Goal: Check status

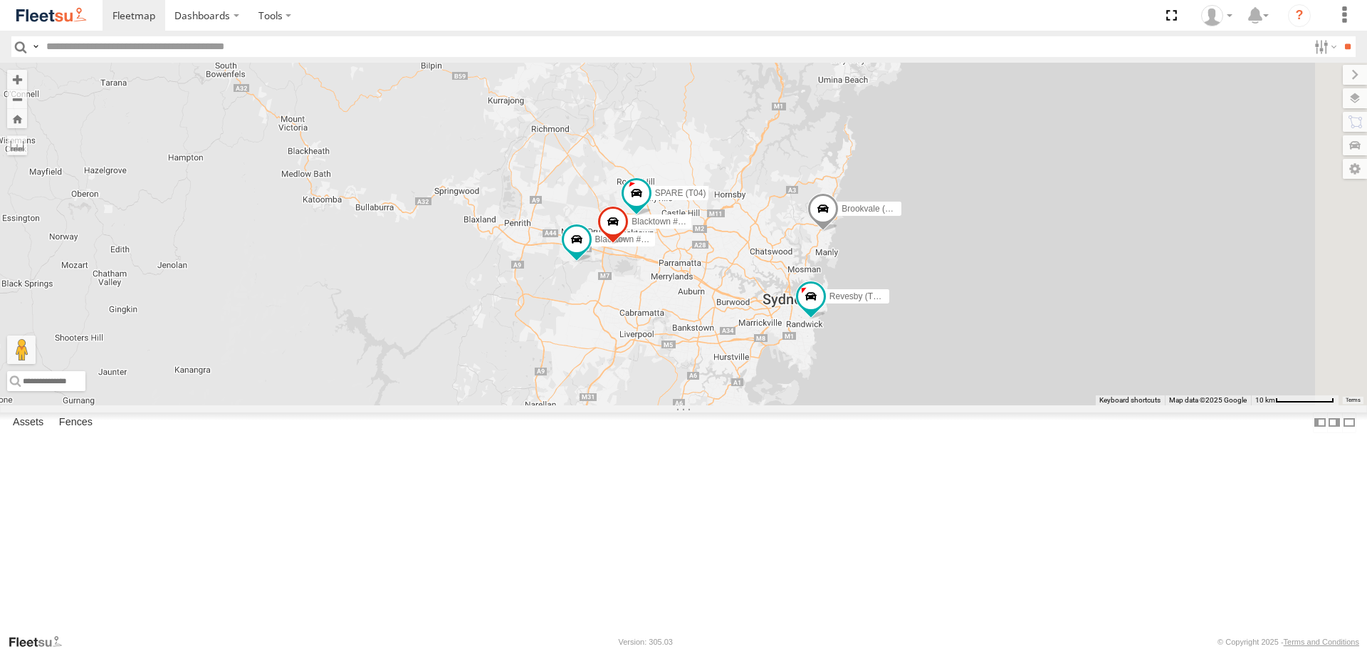
drag, startPoint x: 879, startPoint y: 316, endPoint x: 577, endPoint y: 251, distance: 308.2
click at [579, 251] on div "Brookvale (T10 - [PERSON_NAME]) Rural (T08 - [PERSON_NAME]) Blacktown #1 (T09 -…" at bounding box center [683, 234] width 1367 height 342
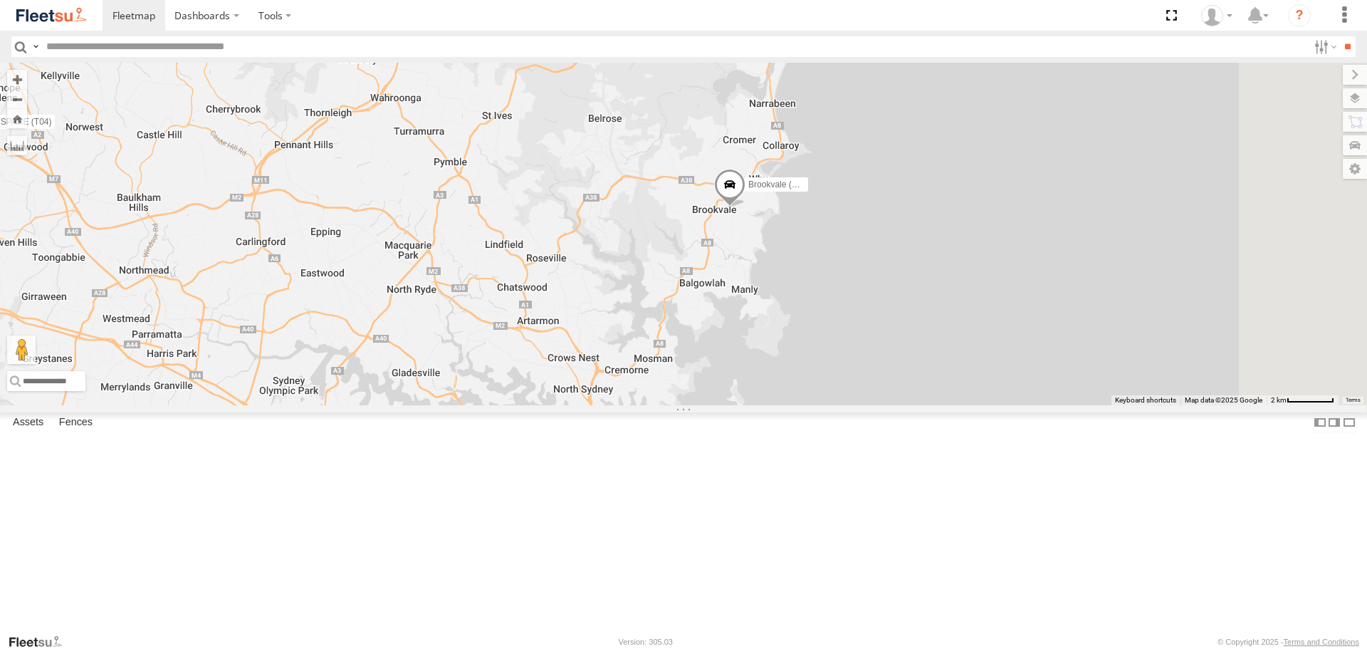
drag, startPoint x: 1112, startPoint y: 223, endPoint x: 861, endPoint y: 392, distance: 302.7
click at [861, 391] on div "Brookvale (T10 - Gary) Rural (T08 - Matt) Blacktown #1 (T09 - Brian) Blacktown …" at bounding box center [683, 234] width 1367 height 342
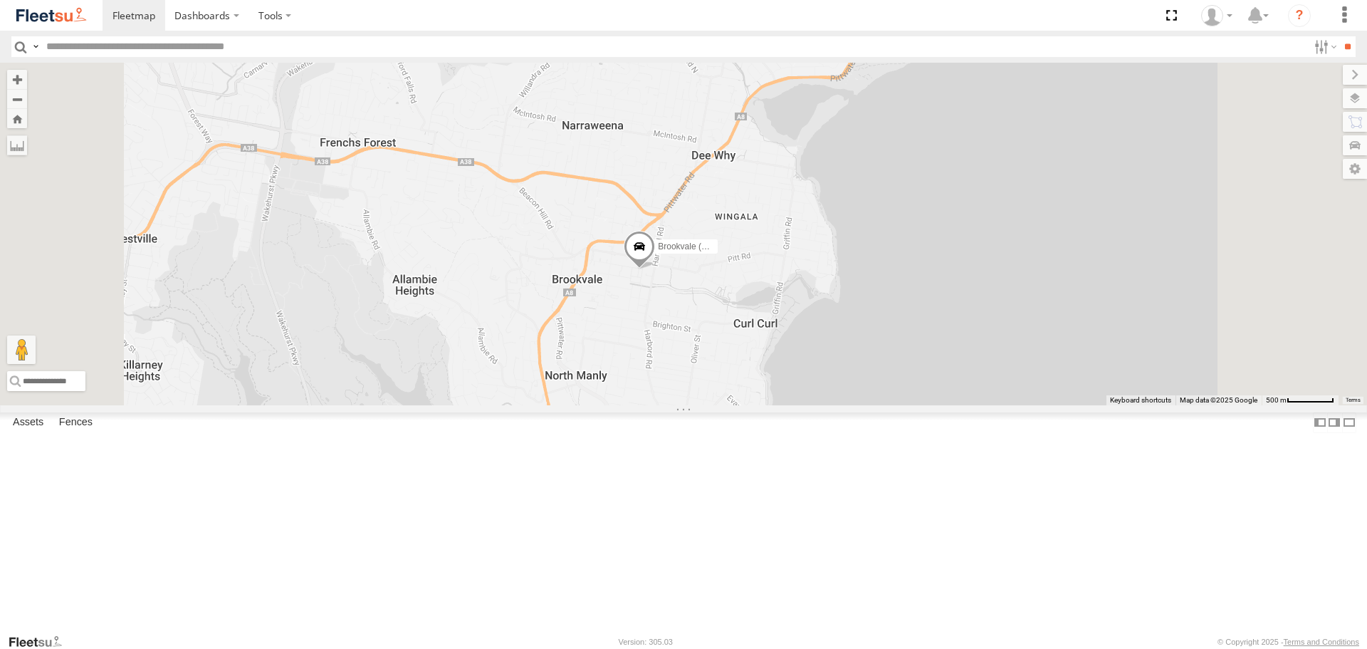
click at [655, 269] on span at bounding box center [639, 250] width 31 height 38
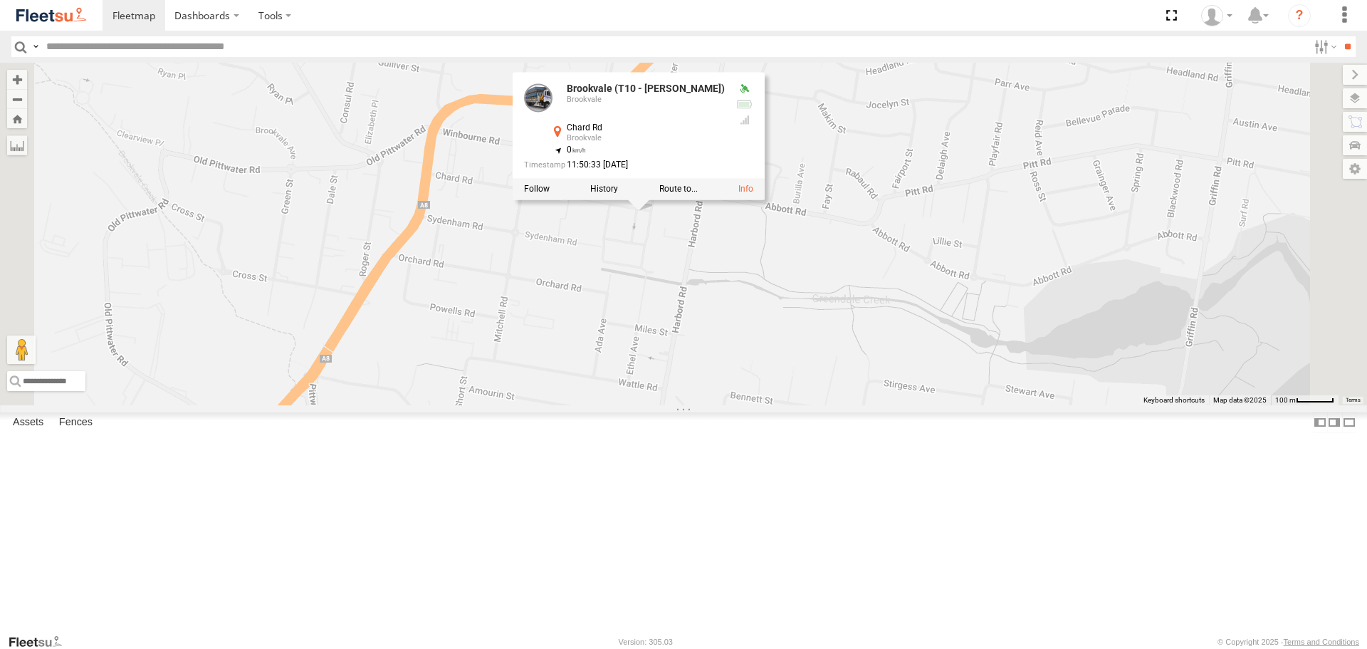
drag, startPoint x: 936, startPoint y: 243, endPoint x: 842, endPoint y: 407, distance: 188.8
click at [842, 404] on div "Brookvale (T10 - Gary) Rural (T08 - Matt) Blacktown #1 (T09 - Brian) Blacktown …" at bounding box center [683, 234] width 1367 height 342
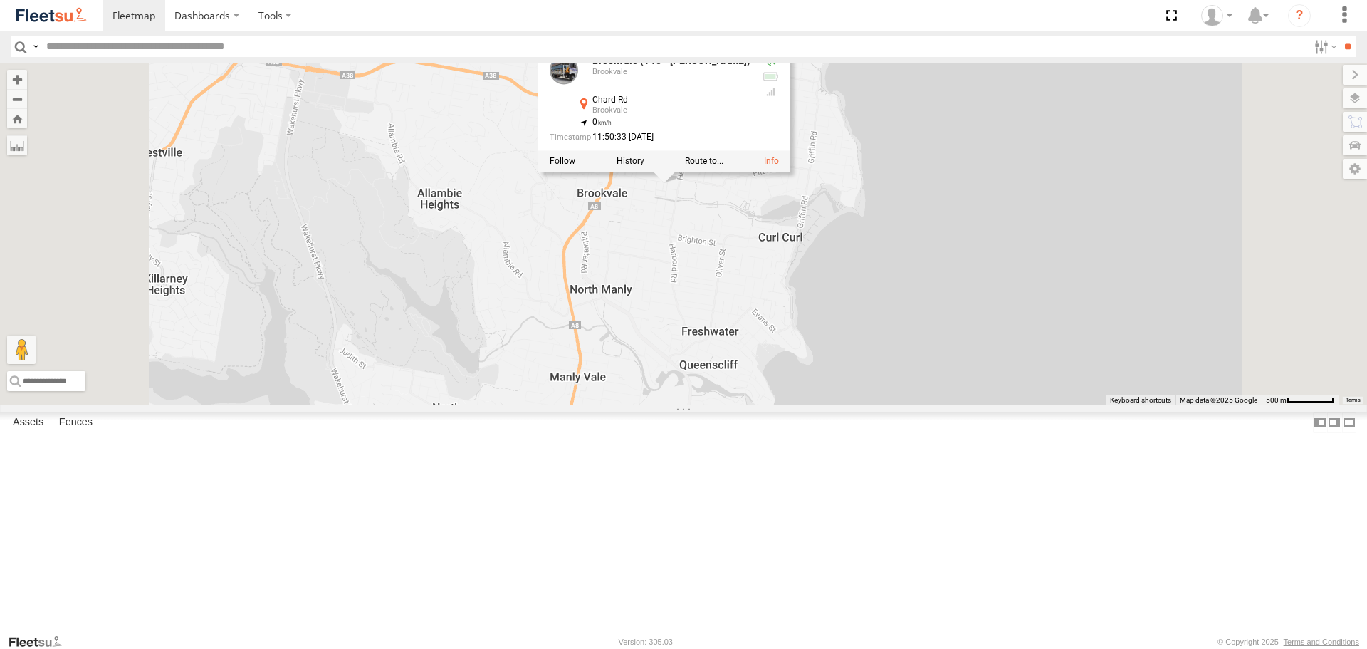
drag, startPoint x: 817, startPoint y: 485, endPoint x: 832, endPoint y: 335, distance: 150.3
click at [832, 342] on div "Brookvale (T10 - Gary) Rural (T08 - Matt) Blacktown #1 (T09 - Brian) Blacktown …" at bounding box center [683, 234] width 1367 height 342
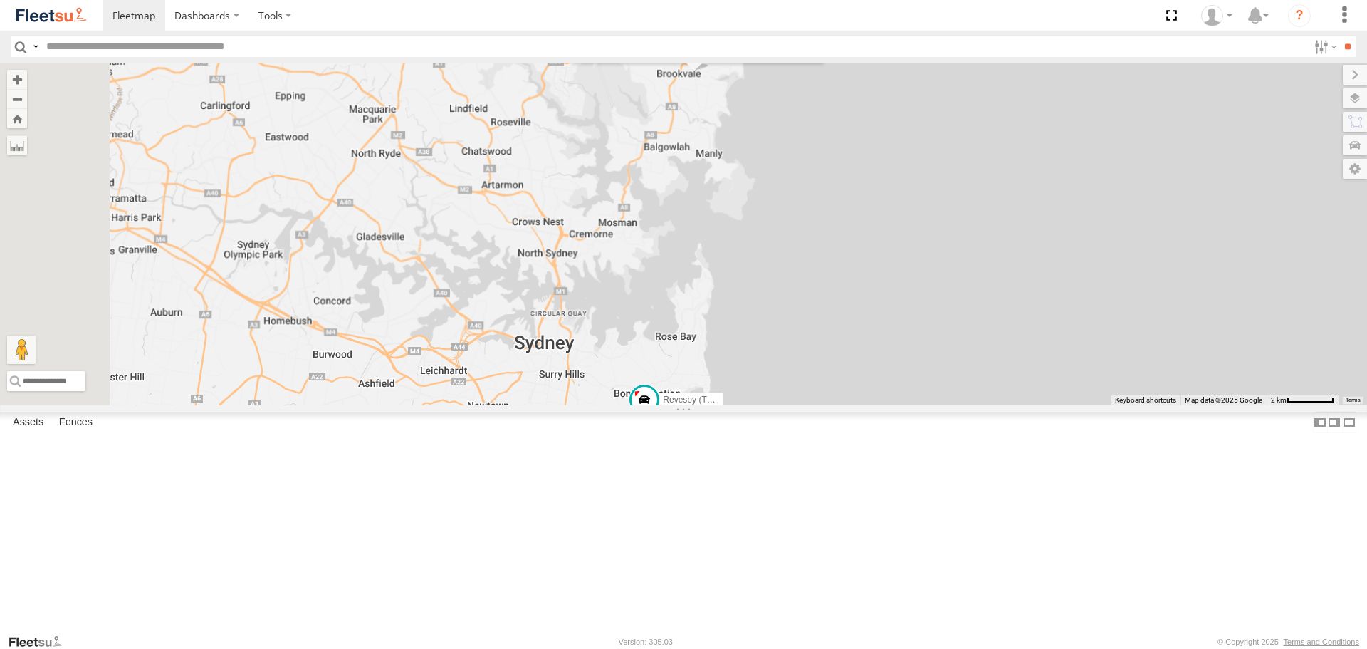
drag, startPoint x: 796, startPoint y: 407, endPoint x: 851, endPoint y: 295, distance: 125.1
click at [849, 295] on div "Brookvale (T10 - Gary) Rural (T08 - Matt) Blacktown #1 (T09 - Brian) Blacktown …" at bounding box center [683, 234] width 1367 height 342
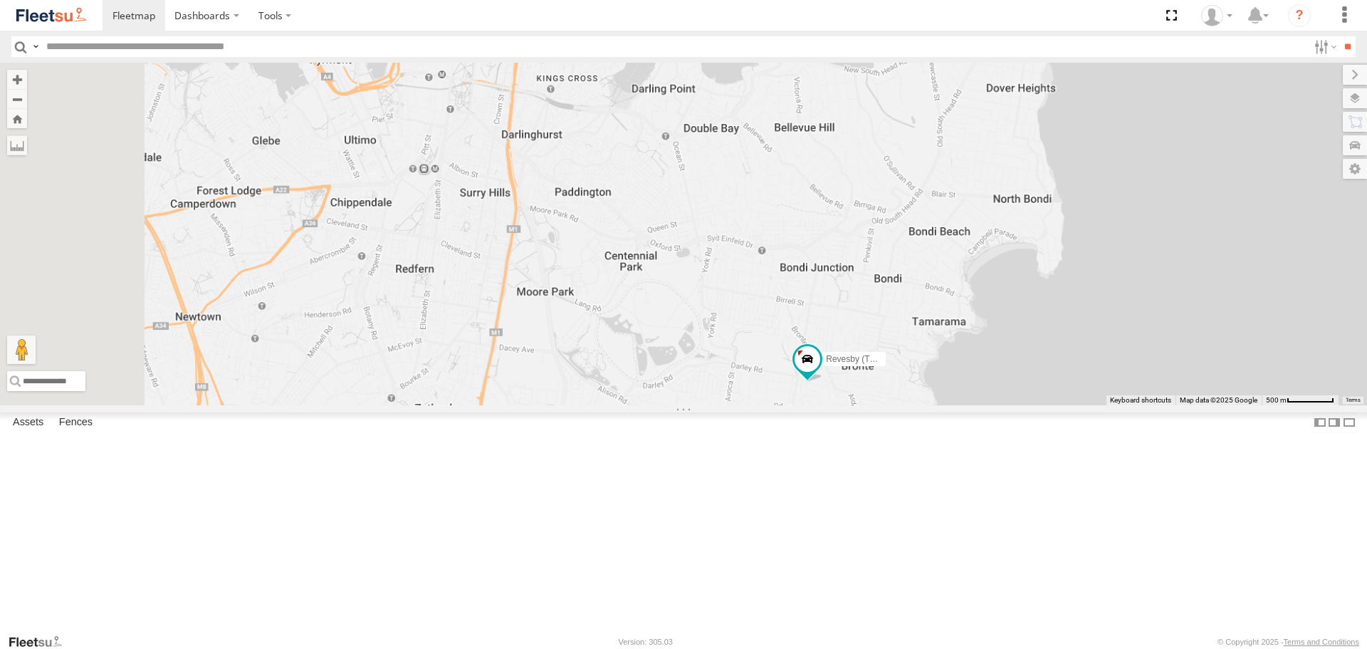
drag, startPoint x: 859, startPoint y: 415, endPoint x: 973, endPoint y: 187, distance: 255.0
click at [973, 187] on div "Brookvale (T10 - Gary) Rural (T08 - Matt) Blacktown #1 (T09 - Brian) Blacktown …" at bounding box center [683, 234] width 1367 height 342
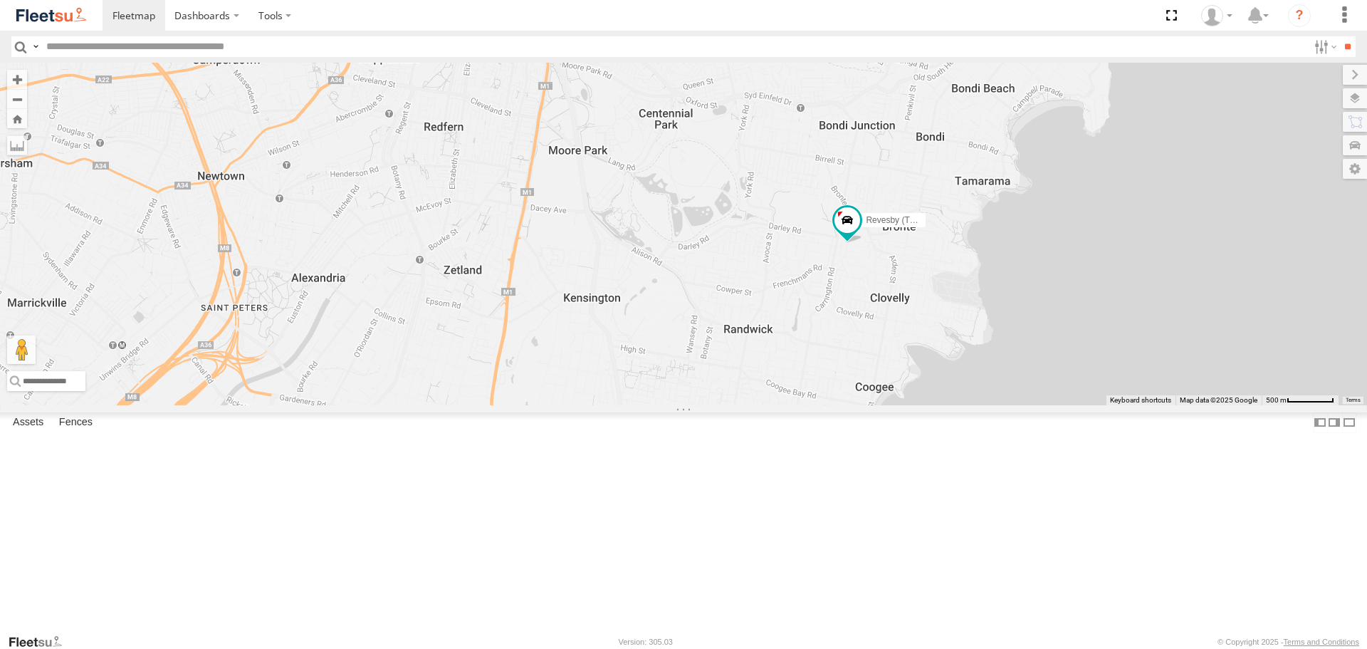
drag, startPoint x: 935, startPoint y: 241, endPoint x: 820, endPoint y: 224, distance: 115.9
click at [820, 224] on div "Brookvale (T10 - Gary) Rural (T08 - Matt) Blacktown #1 (T09 - Brian) Blacktown …" at bounding box center [683, 234] width 1367 height 342
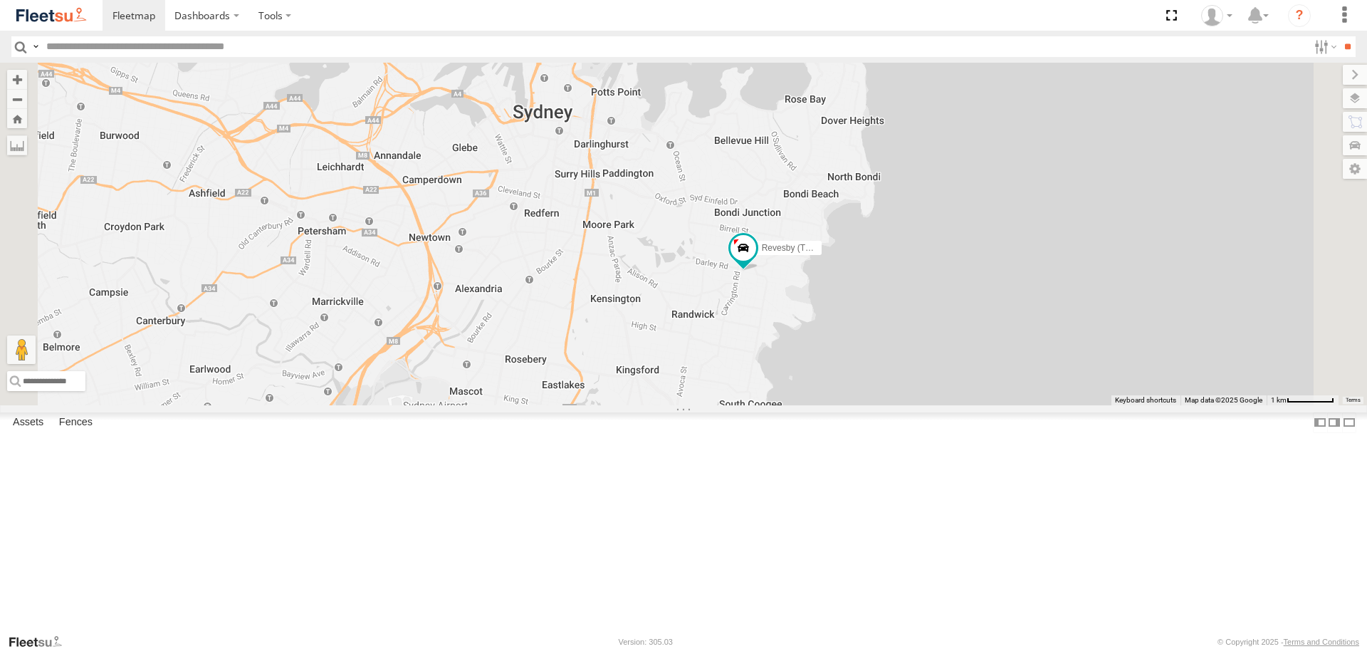
drag, startPoint x: 821, startPoint y: 260, endPoint x: 828, endPoint y: 364, distance: 104.2
click at [827, 362] on div "Brookvale (T10 - Gary) Rural (T08 - Matt) Blacktown #1 (T09 - Brian) Blacktown …" at bounding box center [683, 234] width 1367 height 342
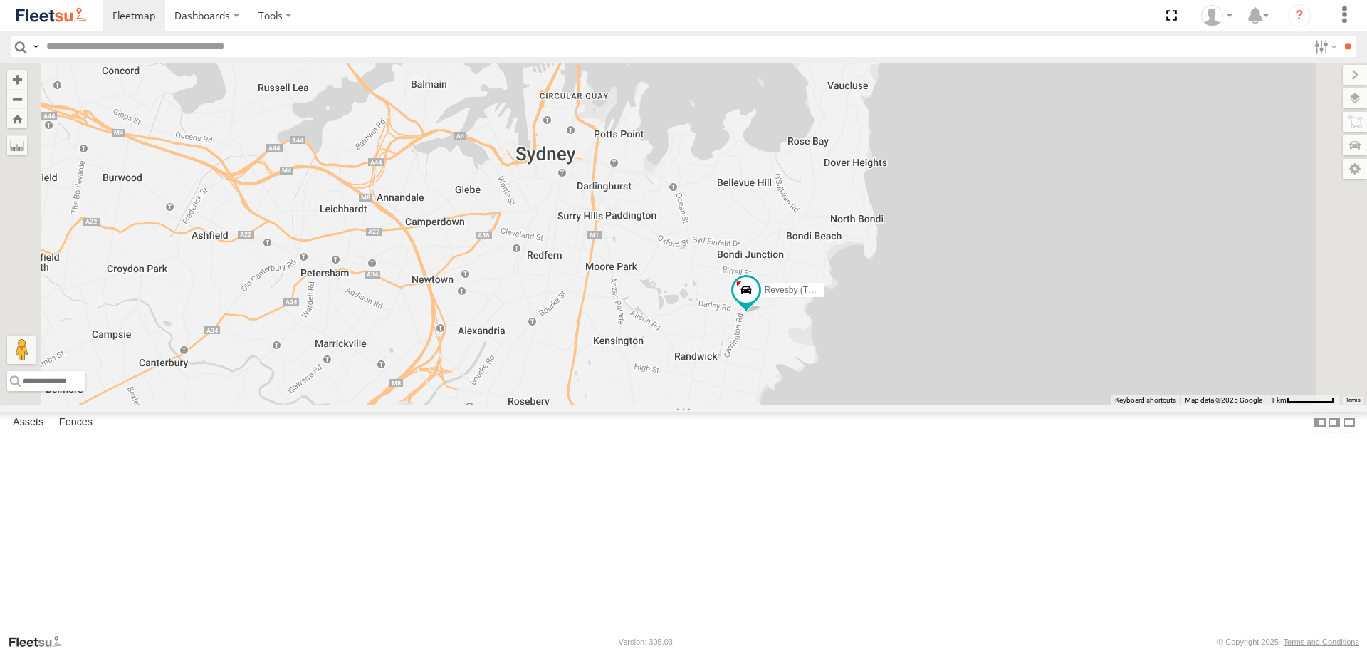
drag, startPoint x: 929, startPoint y: 258, endPoint x: 915, endPoint y: 325, distance: 69.1
click at [918, 318] on div "Brookvale (T10 - Gary) Rural (T08 - Matt) Blacktown #1 (T09 - Brian) Blacktown …" at bounding box center [683, 234] width 1367 height 342
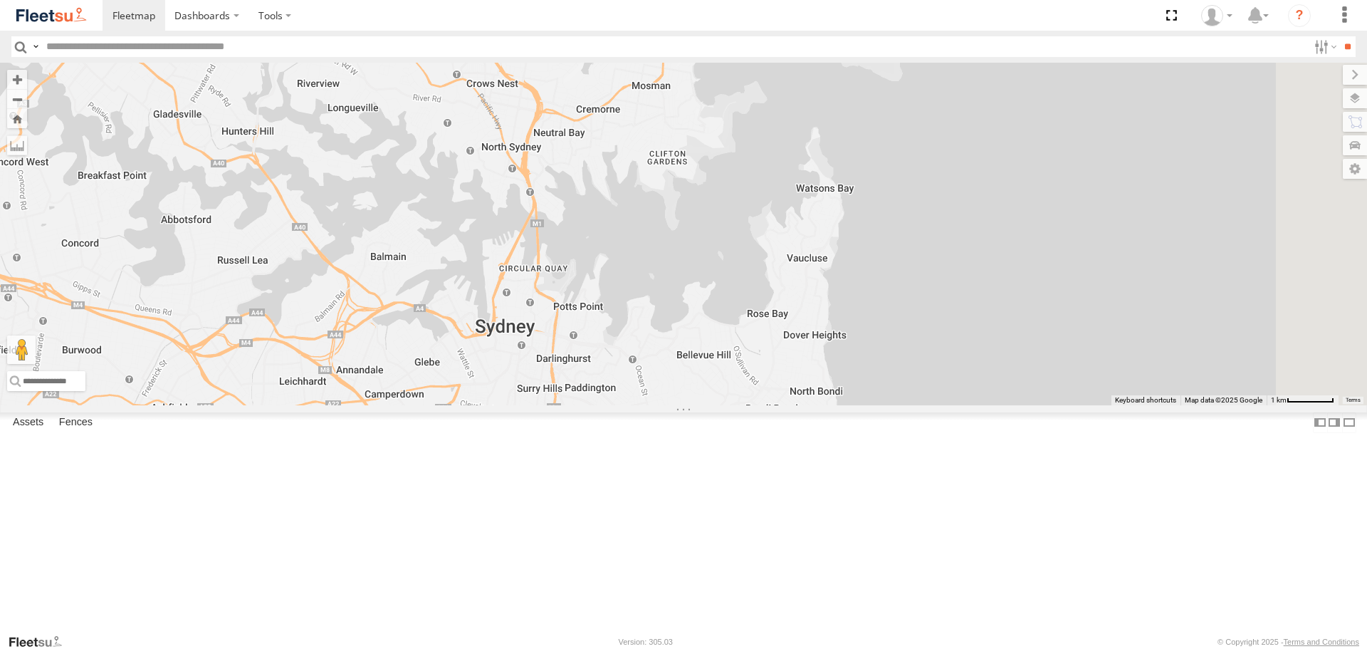
drag, startPoint x: 924, startPoint y: 305, endPoint x: 915, endPoint y: 328, distance: 23.9
click at [909, 354] on div "Brookvale (T10 - Gary) Rural (T08 - Matt) Blacktown #1 (T09 - Brian) Blacktown …" at bounding box center [683, 234] width 1367 height 342
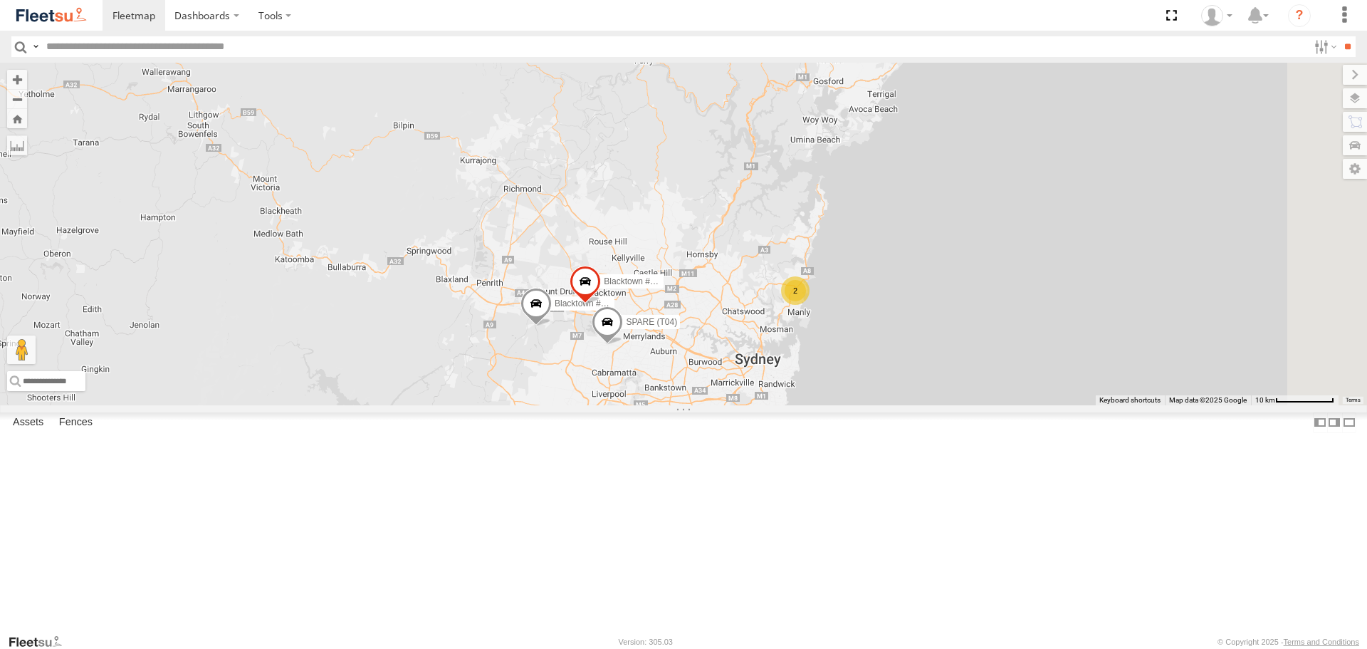
drag, startPoint x: 1195, startPoint y: 412, endPoint x: 866, endPoint y: 385, distance: 329.3
click at [866, 385] on div "2 Rural (T08 - Matt) Blacktown #1 (T09 - [PERSON_NAME]) Blacktown #2 (T05 - [PE…" at bounding box center [683, 234] width 1367 height 342
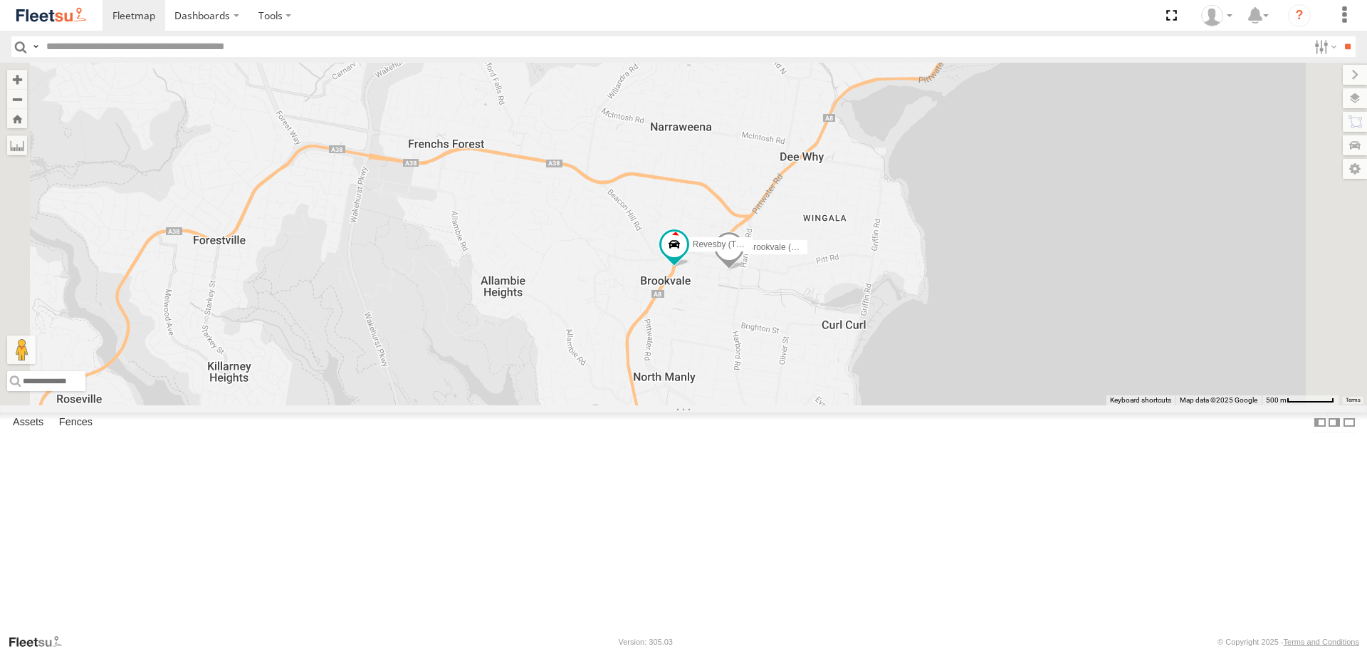
drag, startPoint x: 928, startPoint y: 330, endPoint x: 964, endPoint y: 470, distance: 144.2
click at [964, 404] on div "Rural (T08 - [PERSON_NAME]) Blacktown #1 (T09 - [PERSON_NAME]) Blacktown #2 (T0…" at bounding box center [683, 234] width 1367 height 342
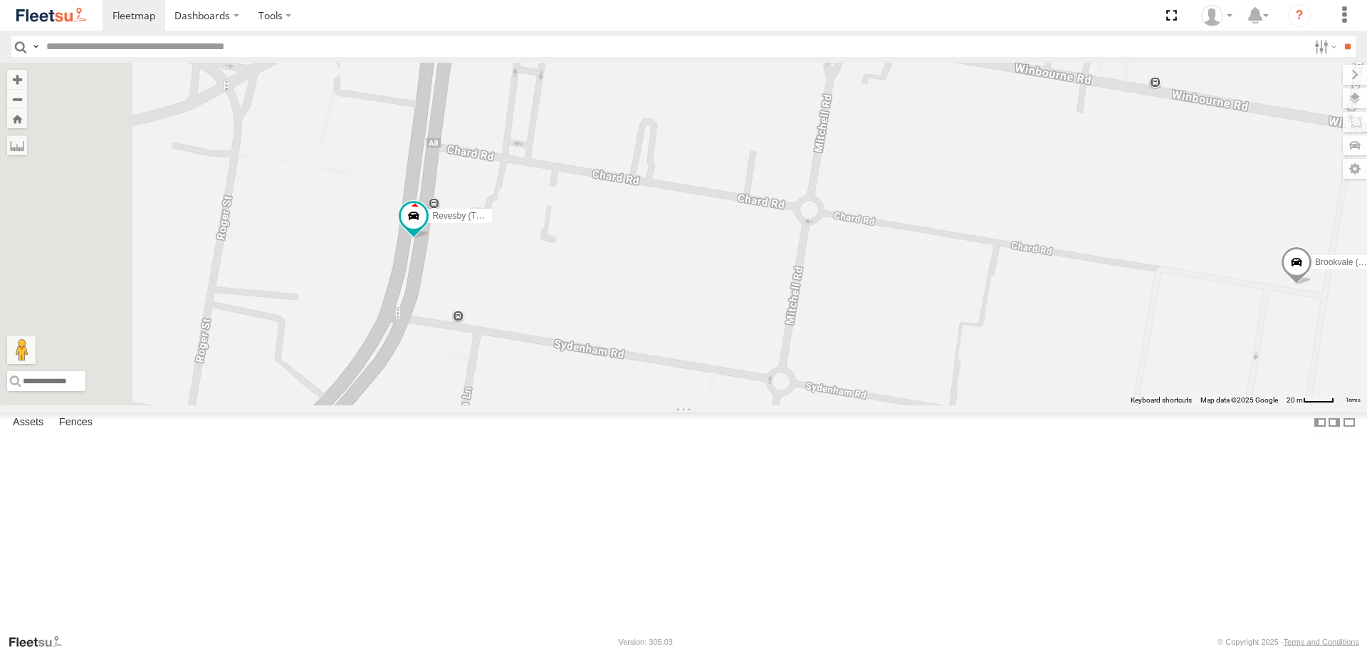
drag, startPoint x: 674, startPoint y: 145, endPoint x: 861, endPoint y: 308, distance: 248.3
click at [861, 308] on div "Rural (T08 - [PERSON_NAME]) Blacktown #1 (T09 - [PERSON_NAME]) Blacktown #2 (T0…" at bounding box center [683, 234] width 1367 height 342
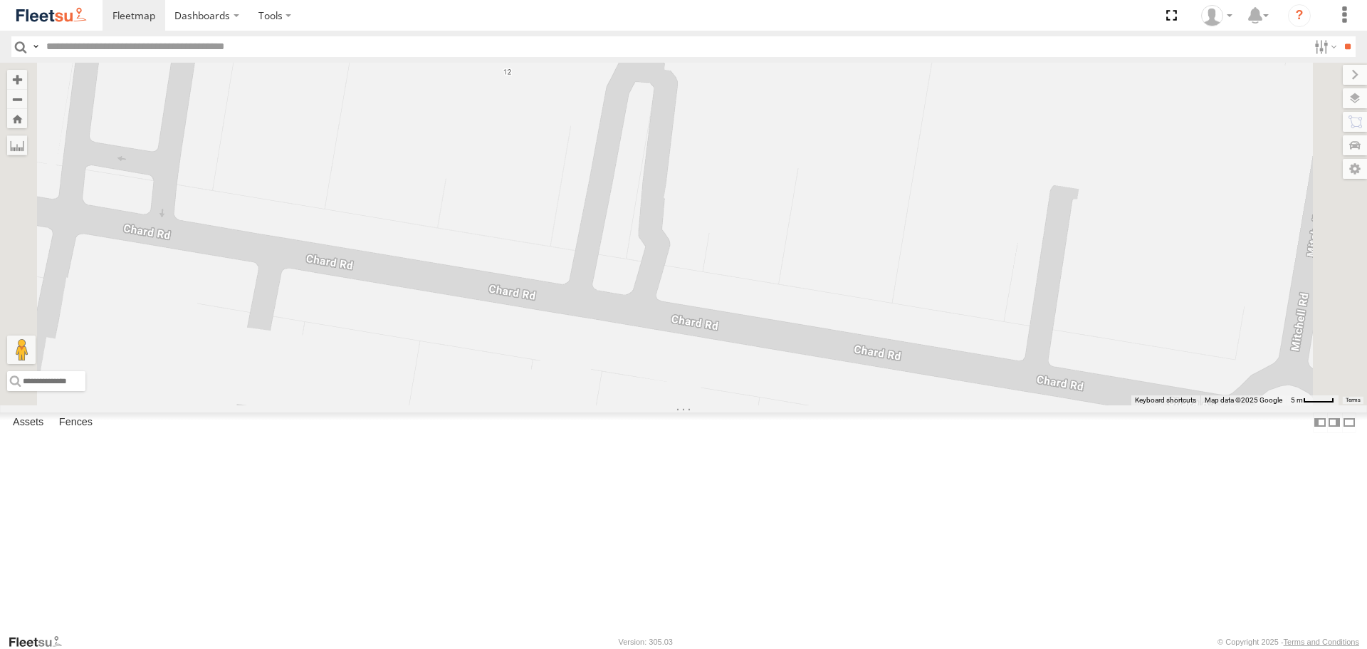
drag, startPoint x: 935, startPoint y: 196, endPoint x: 896, endPoint y: 297, distance: 108.4
click at [896, 297] on div "Rural (T08 - [PERSON_NAME]) Blacktown #1 (T09 - [PERSON_NAME]) Blacktown #2 (T0…" at bounding box center [683, 234] width 1367 height 342
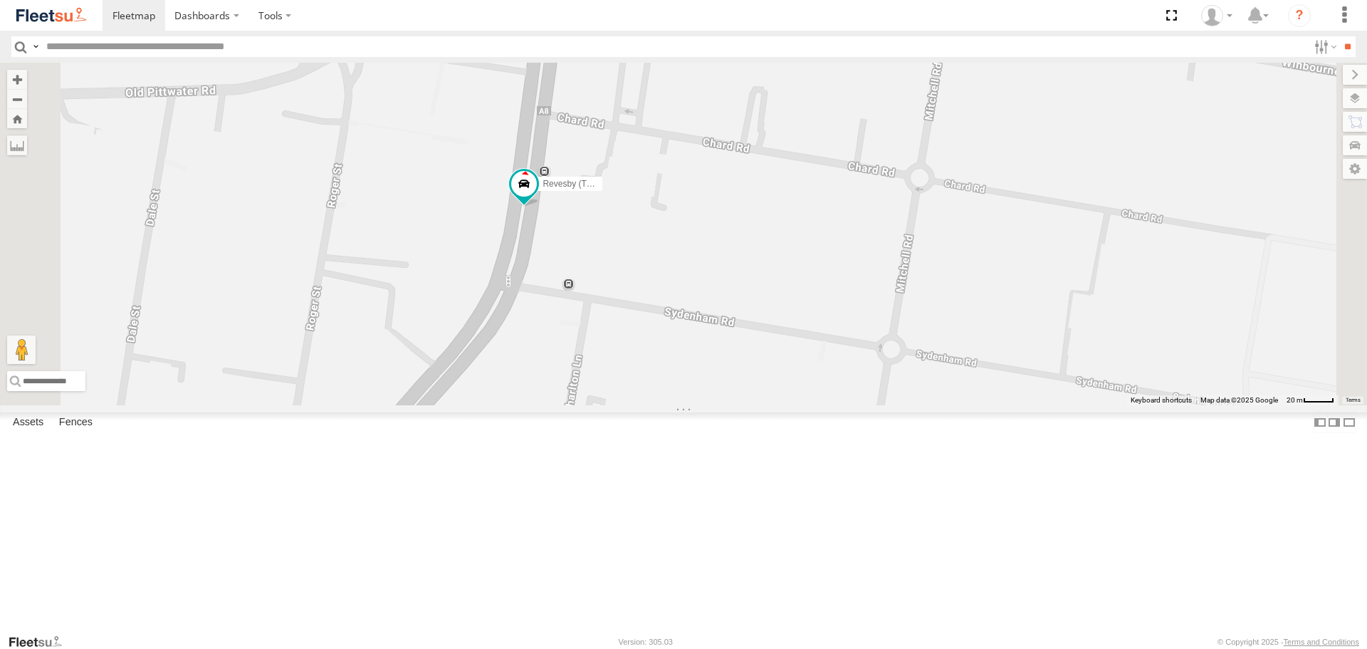
drag, startPoint x: 1044, startPoint y: 318, endPoint x: 1001, endPoint y: 255, distance: 76.4
click at [1001, 255] on div "Rural (T08 - [PERSON_NAME]) Blacktown #1 (T09 - [PERSON_NAME]) Blacktown #2 (T0…" at bounding box center [683, 234] width 1367 height 342
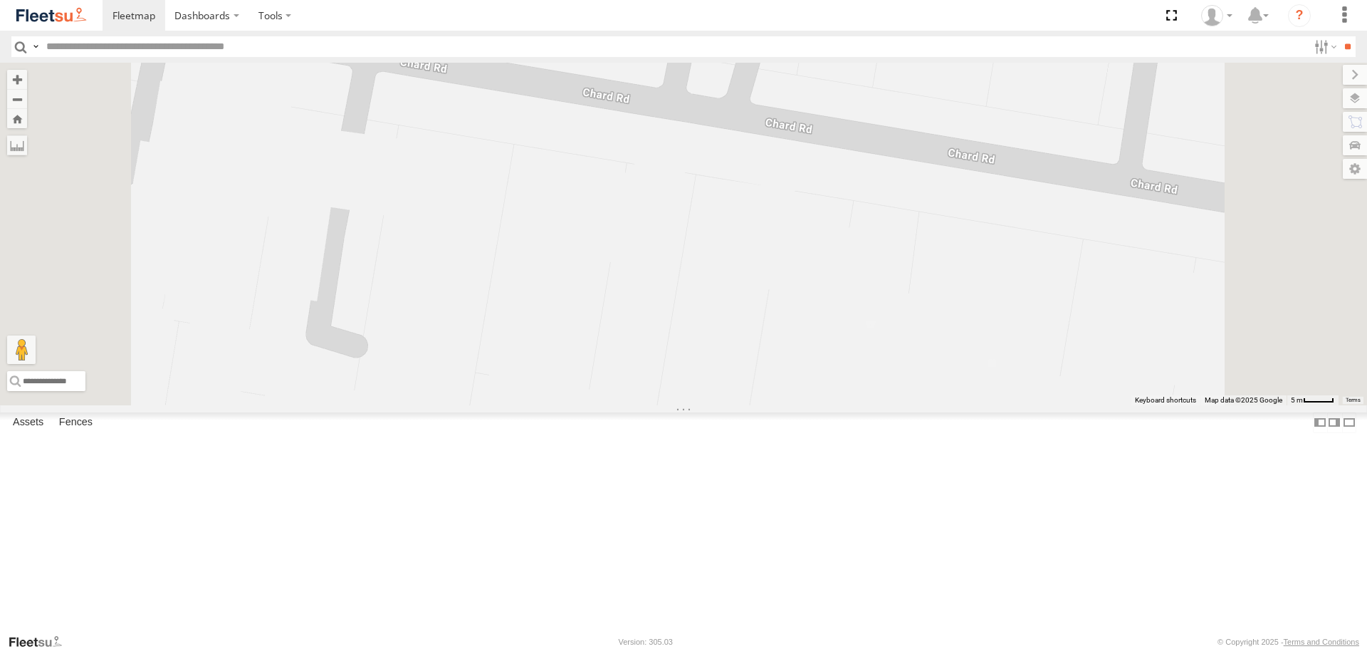
drag, startPoint x: 935, startPoint y: 284, endPoint x: 947, endPoint y: 377, distance: 94.1
click at [947, 377] on div "Rural (T08 - [PERSON_NAME]) Blacktown #1 (T09 - [PERSON_NAME]) Blacktown #2 (T0…" at bounding box center [683, 234] width 1367 height 342
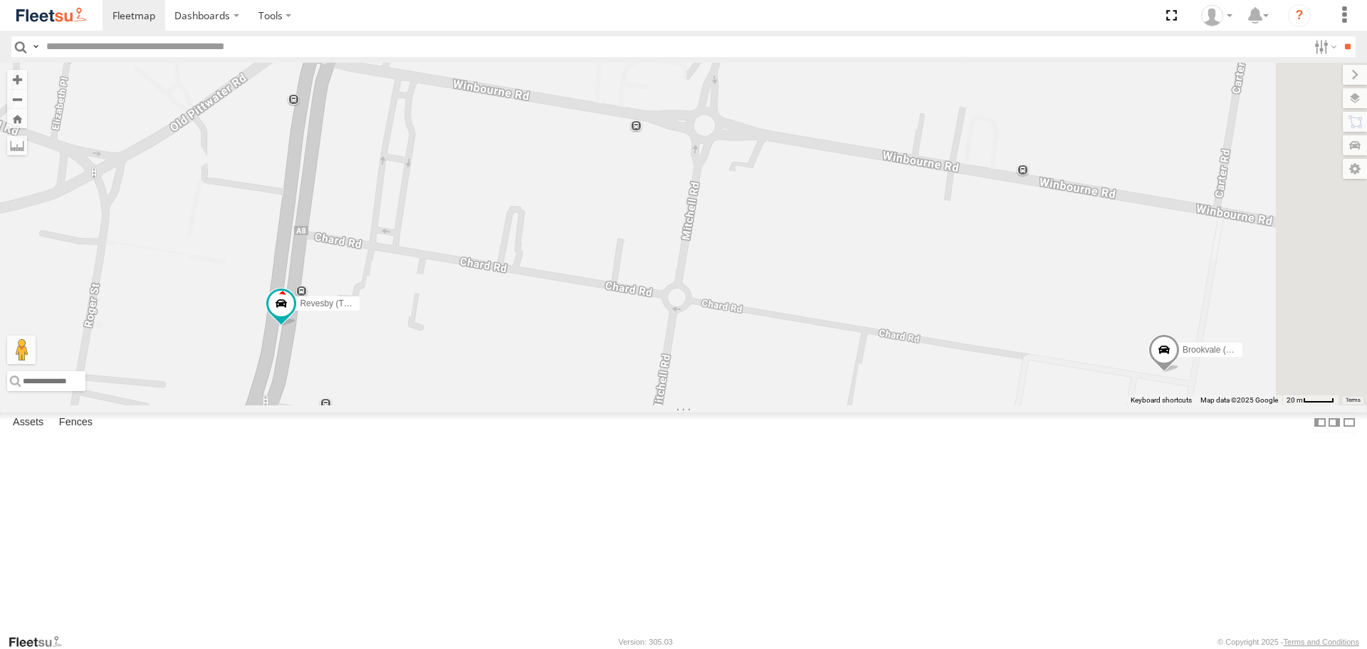
drag, startPoint x: 1097, startPoint y: 299, endPoint x: 838, endPoint y: 352, distance: 264.6
click at [838, 352] on div "Rural (T08 - [PERSON_NAME]) Blacktown #1 (T09 - [PERSON_NAME]) Blacktown #2 (T0…" at bounding box center [683, 234] width 1367 height 342
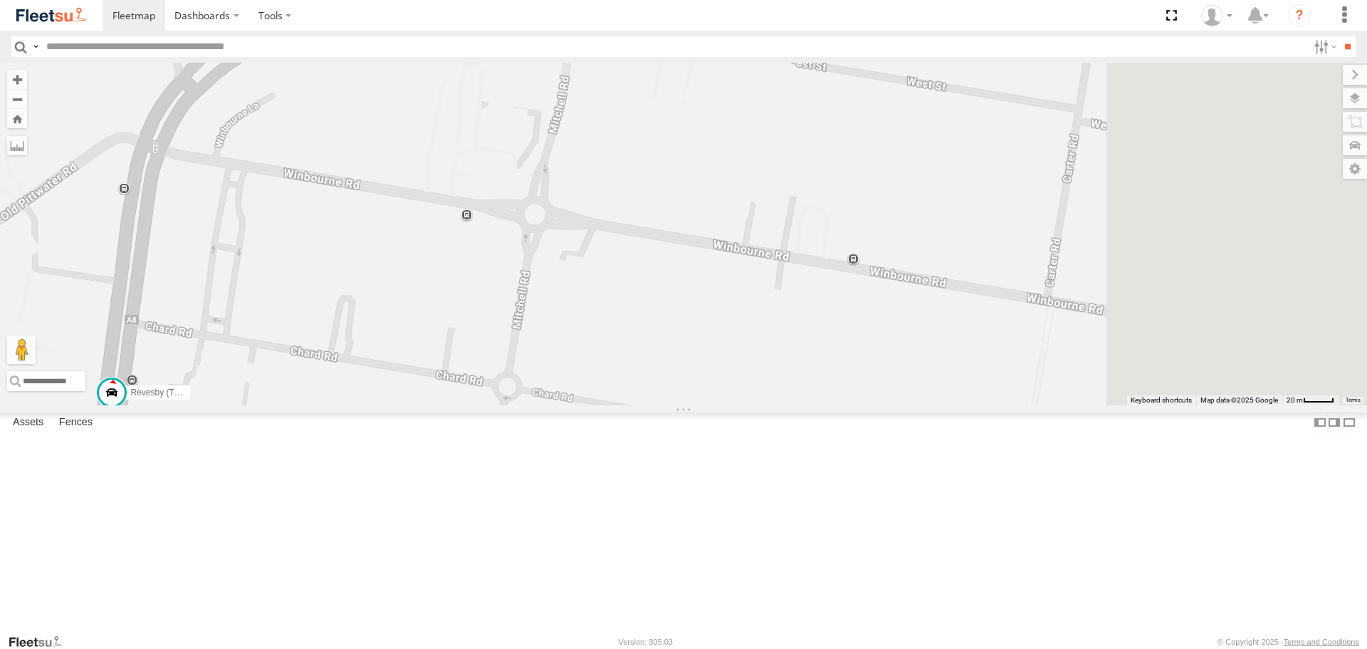
drag, startPoint x: 983, startPoint y: 355, endPoint x: 819, endPoint y: 437, distance: 182.8
click at [819, 404] on div "Rural (T08 - [PERSON_NAME]) Blacktown #1 (T09 - [PERSON_NAME]) Blacktown #2 (T0…" at bounding box center [683, 234] width 1367 height 342
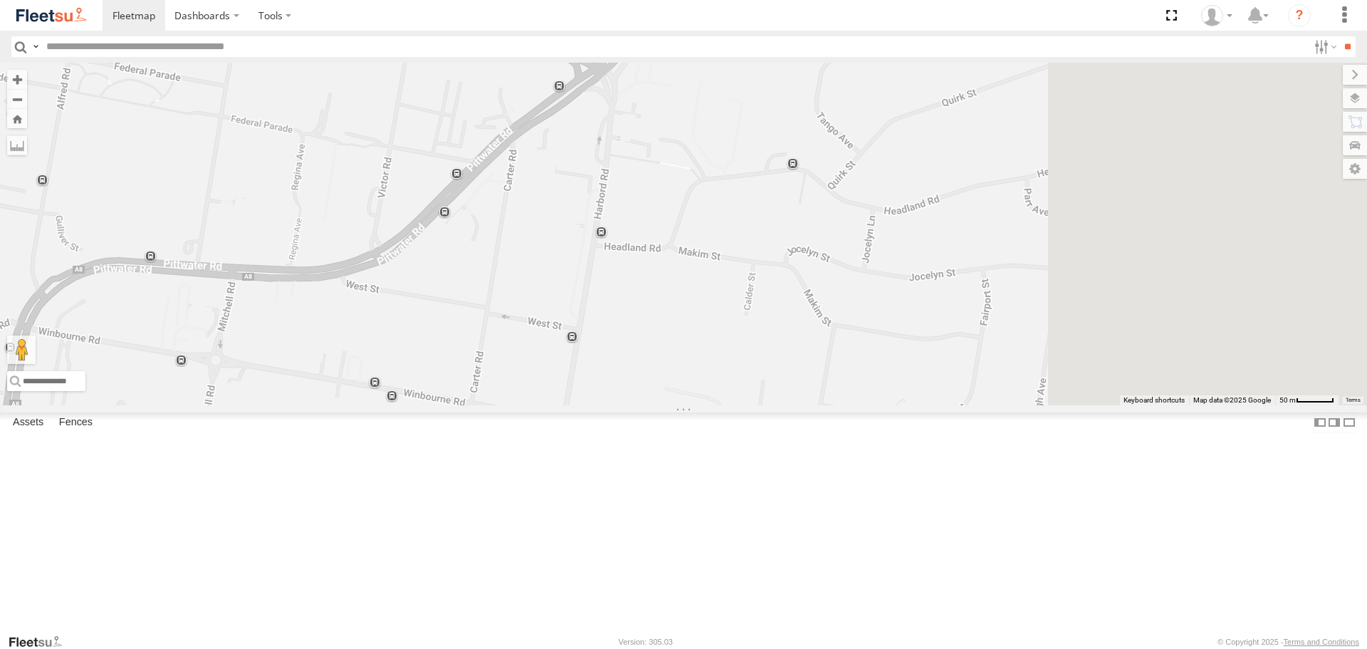
drag, startPoint x: 942, startPoint y: 380, endPoint x: 345, endPoint y: 431, distance: 598.8
click at [532, 404] on div "Rural (T08 - [PERSON_NAME]) Blacktown #1 (T09 - [PERSON_NAME]) Blacktown #2 (T0…" at bounding box center [683, 234] width 1367 height 342
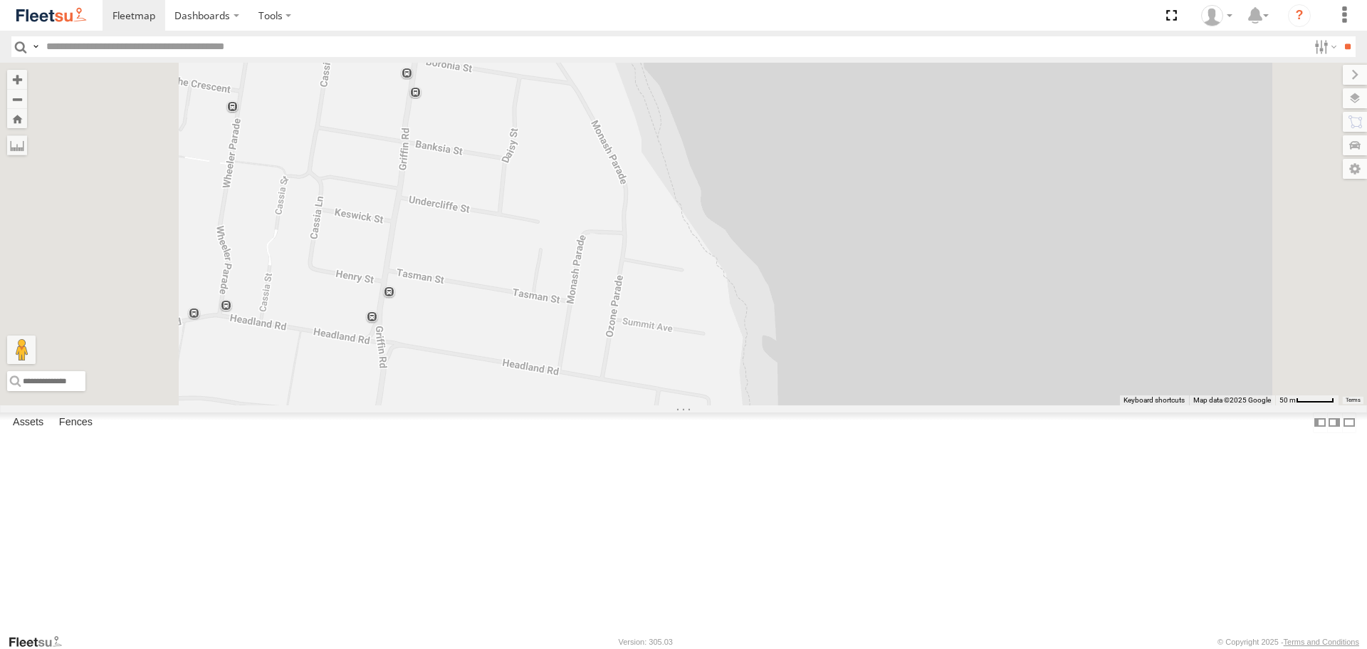
drag, startPoint x: 442, startPoint y: 313, endPoint x: 926, endPoint y: 666, distance: 598.7
click at [926, 648] on html "Dashboards" at bounding box center [683, 324] width 1367 height 649
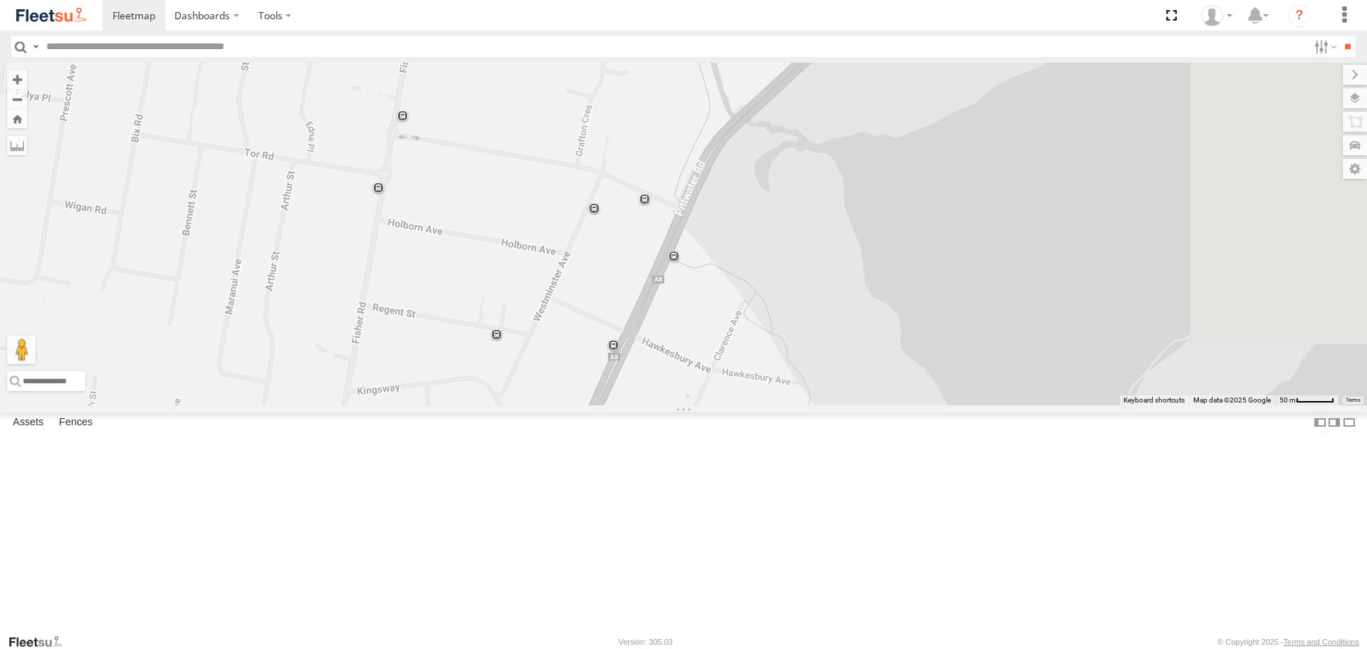
drag, startPoint x: 901, startPoint y: 507, endPoint x: 738, endPoint y: 524, distance: 163.9
click at [737, 404] on div "Rural (T08 - [PERSON_NAME]) Blacktown #1 (T09 - [PERSON_NAME]) Blacktown #2 (T0…" at bounding box center [683, 234] width 1367 height 342
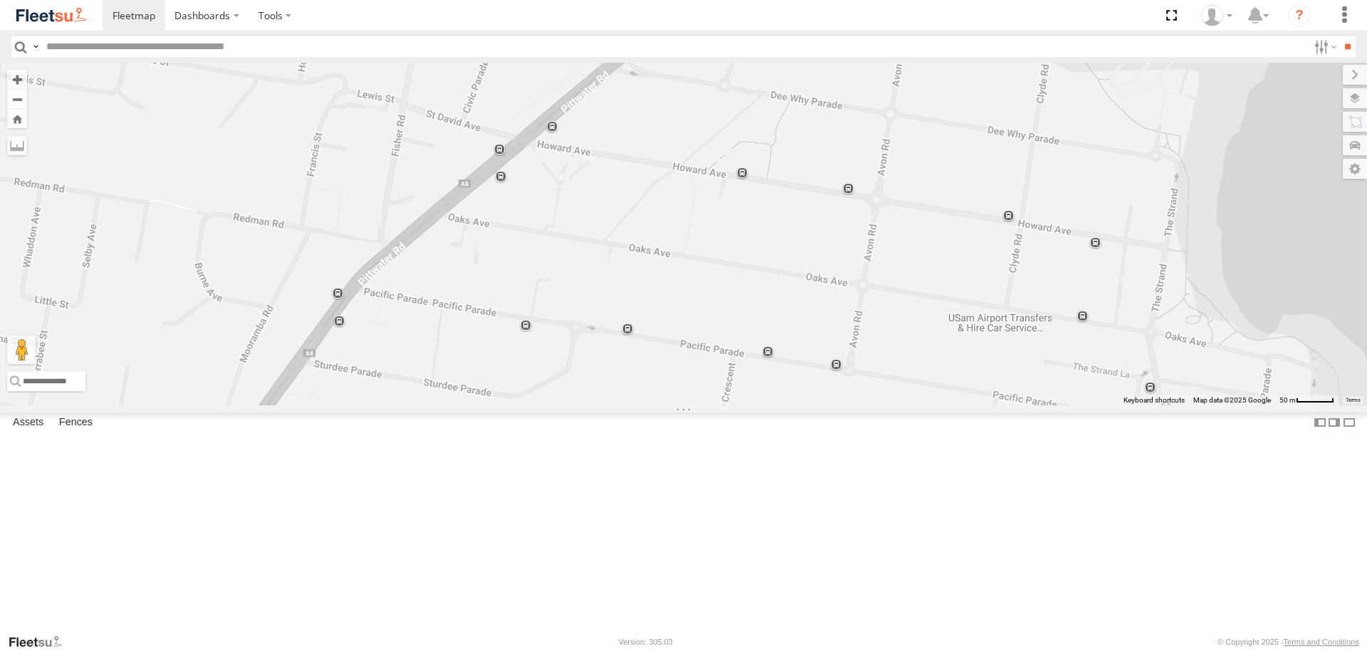
drag, startPoint x: 916, startPoint y: 394, endPoint x: 990, endPoint y: -7, distance: 408.5
click at [990, 0] on html "Dashboards" at bounding box center [683, 324] width 1367 height 649
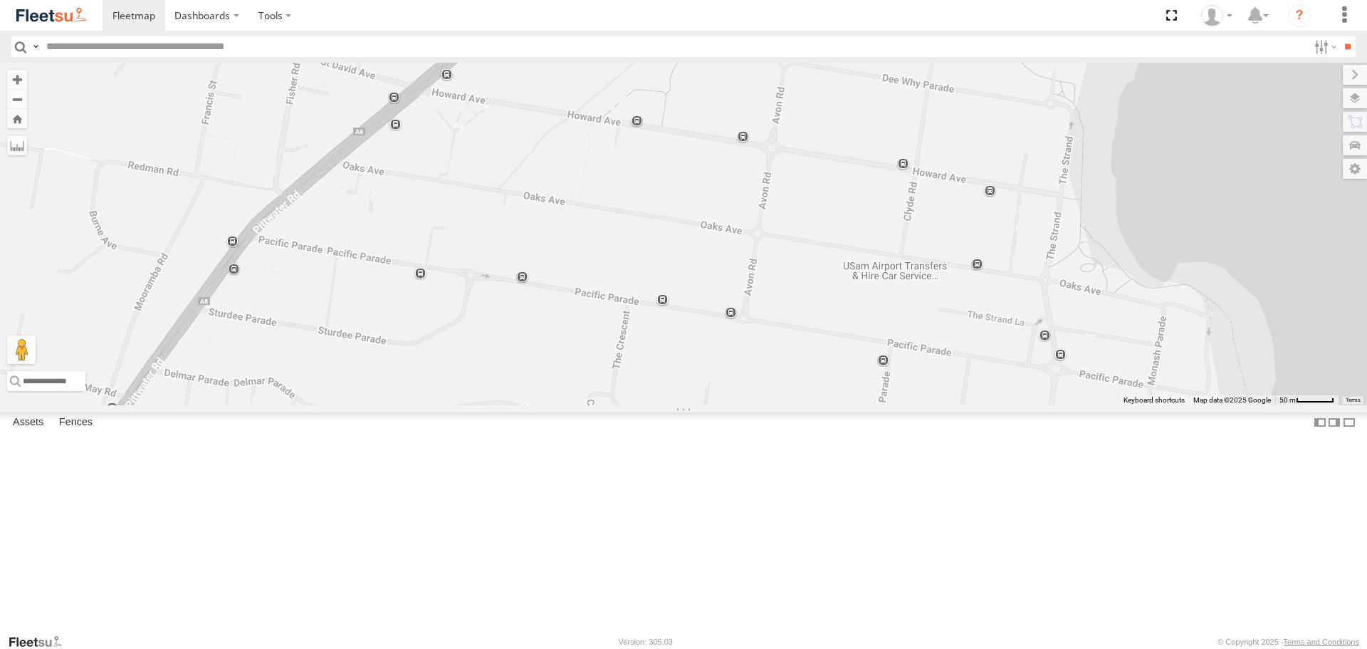
drag, startPoint x: 990, startPoint y: 401, endPoint x: 881, endPoint y: 346, distance: 121.3
click at [881, 346] on div "Rural (T08 - [PERSON_NAME]) Blacktown #1 (T09 - [PERSON_NAME]) Blacktown #2 (T0…" at bounding box center [683, 234] width 1367 height 342
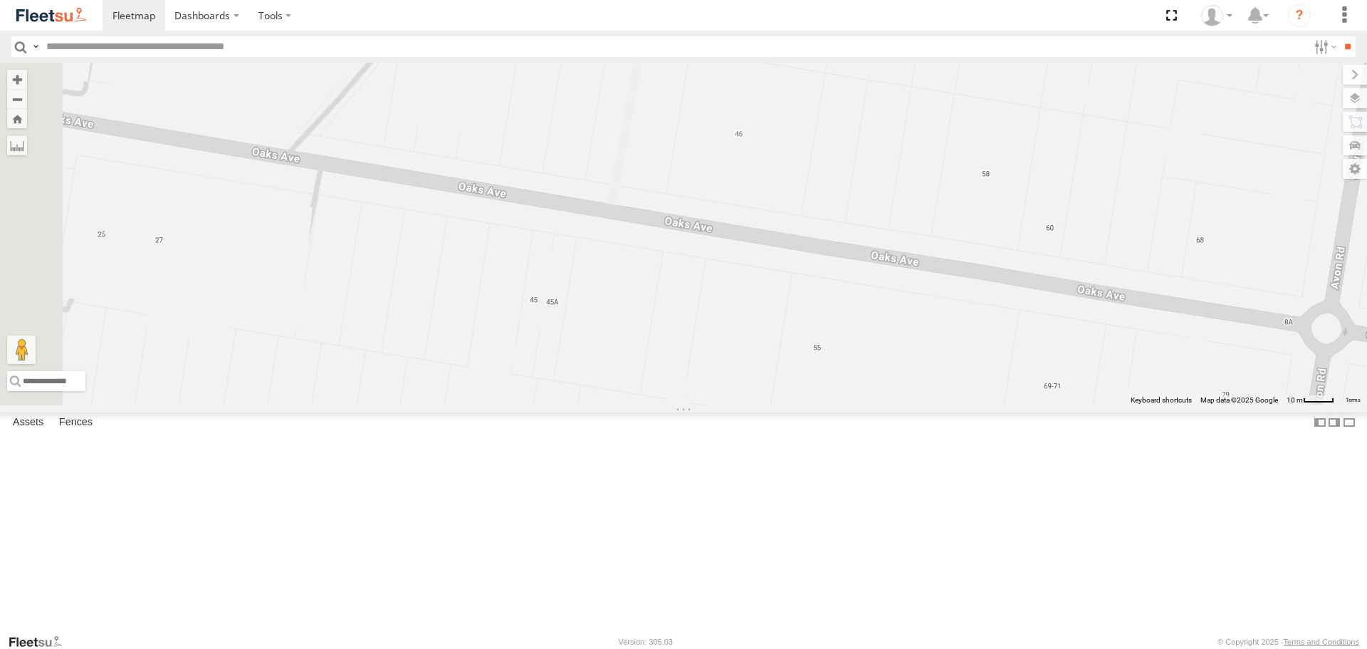
drag, startPoint x: 664, startPoint y: 293, endPoint x: 1106, endPoint y: 385, distance: 451.6
click at [1106, 385] on div "Rural (T08 - [PERSON_NAME]) Blacktown #1 (T09 - [PERSON_NAME]) Blacktown #2 (T0…" at bounding box center [683, 234] width 1367 height 342
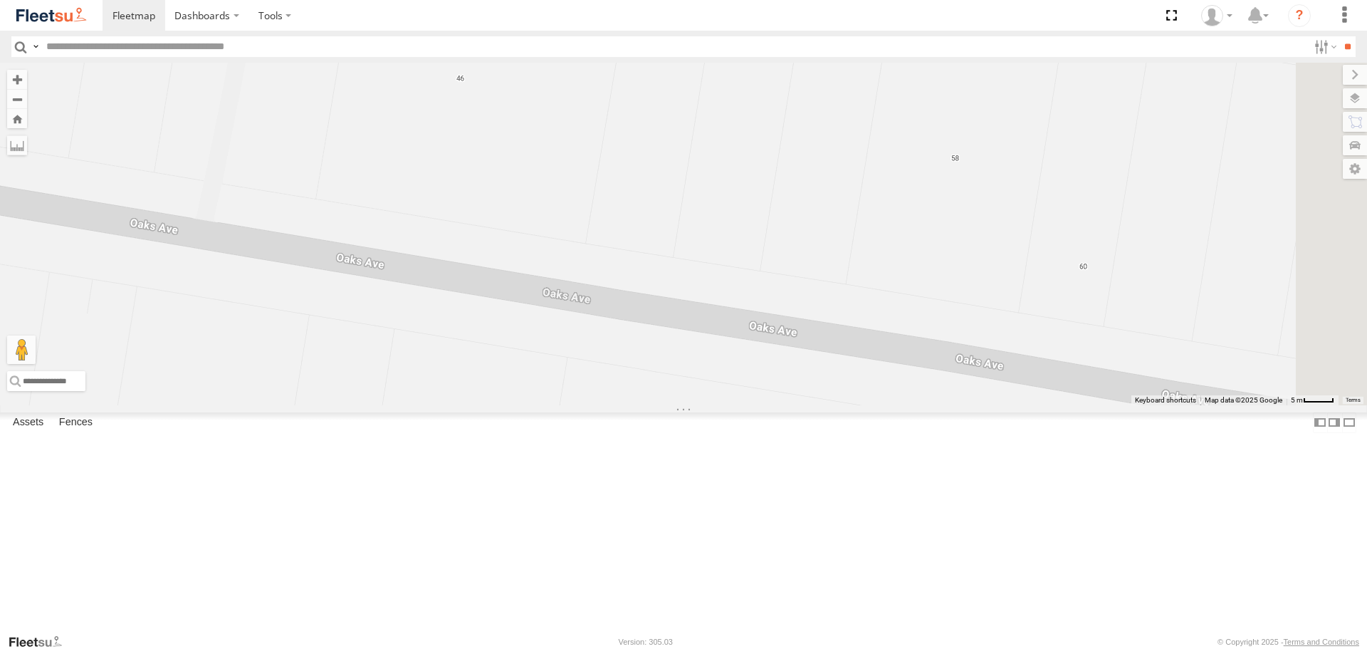
drag, startPoint x: 1047, startPoint y: 328, endPoint x: 785, endPoint y: 365, distance: 264.7
click at [784, 365] on div "Rural (T08 - [PERSON_NAME]) Blacktown #1 (T09 - [PERSON_NAME]) Blacktown #2 (T0…" at bounding box center [683, 234] width 1367 height 342
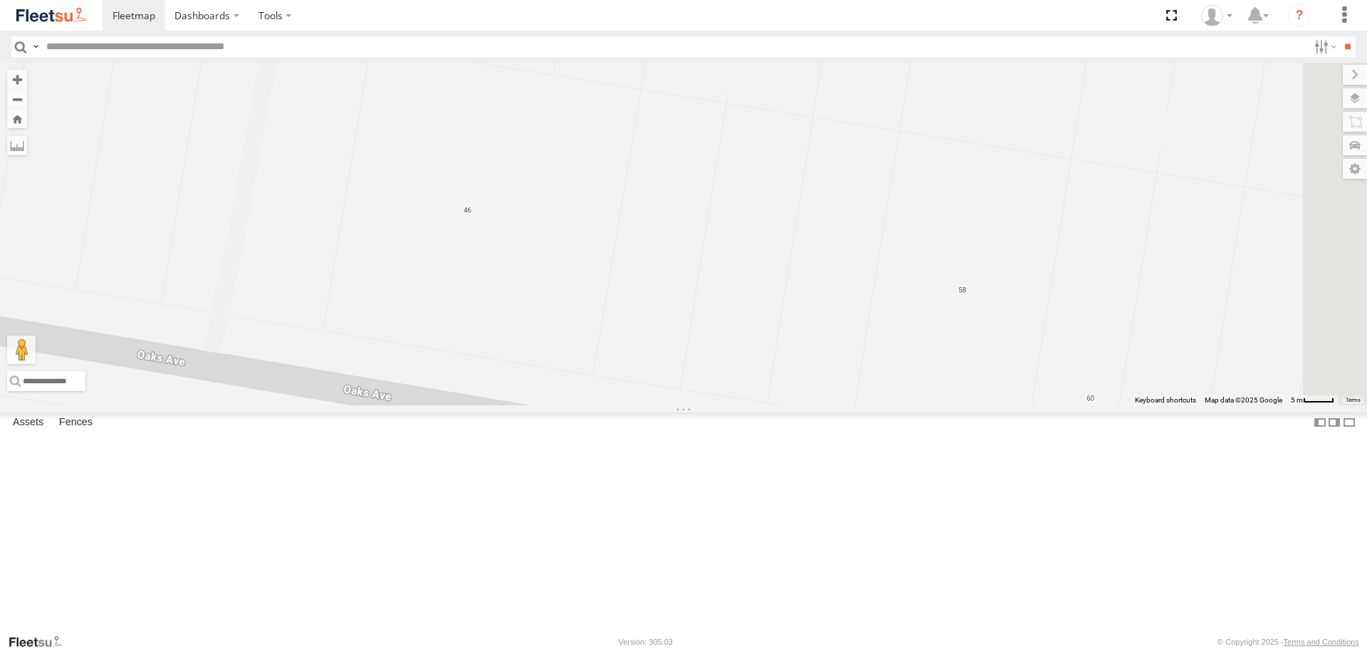
drag, startPoint x: 958, startPoint y: 211, endPoint x: 949, endPoint y: 347, distance: 137.0
click at [949, 347] on div "Rural (T08 - [PERSON_NAME]) Blacktown #1 (T09 - [PERSON_NAME]) Blacktown #2 (T0…" at bounding box center [683, 234] width 1367 height 342
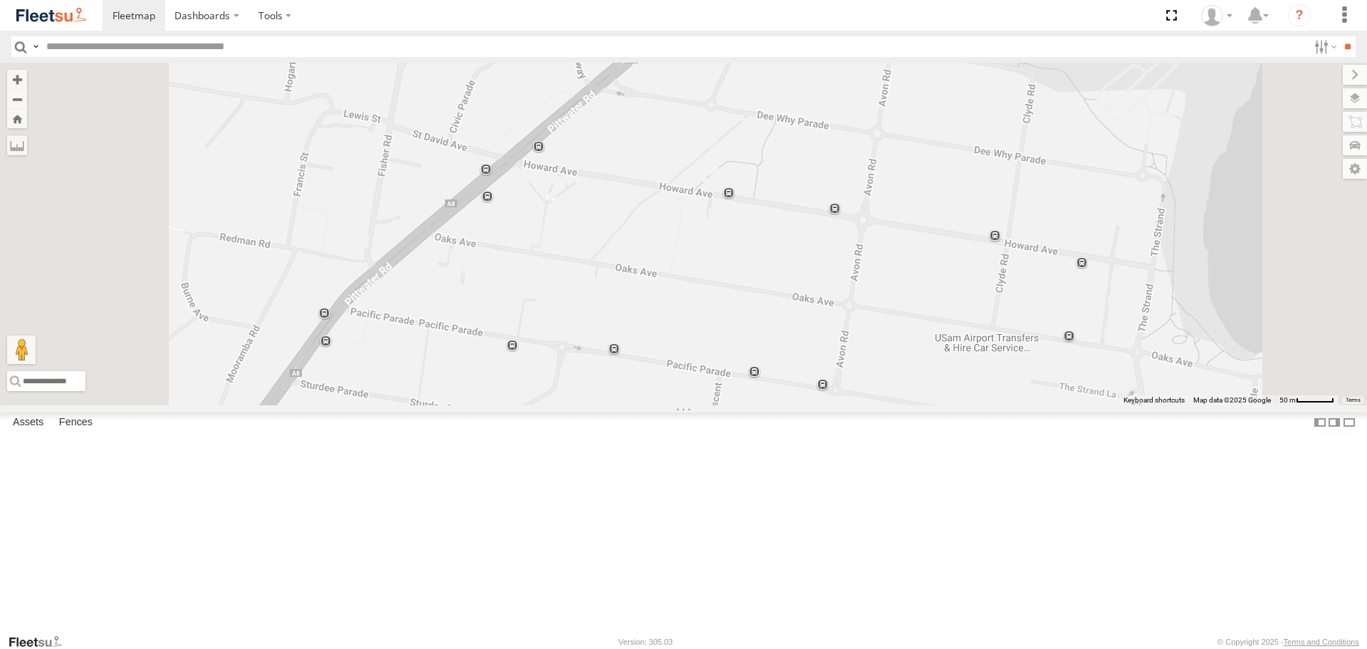
drag, startPoint x: 858, startPoint y: 470, endPoint x: 921, endPoint y: 359, distance: 127.9
click at [921, 360] on div "Rural (T08 - [PERSON_NAME]) Blacktown #1 (T09 - [PERSON_NAME]) Blacktown #2 (T0…" at bounding box center [683, 234] width 1367 height 342
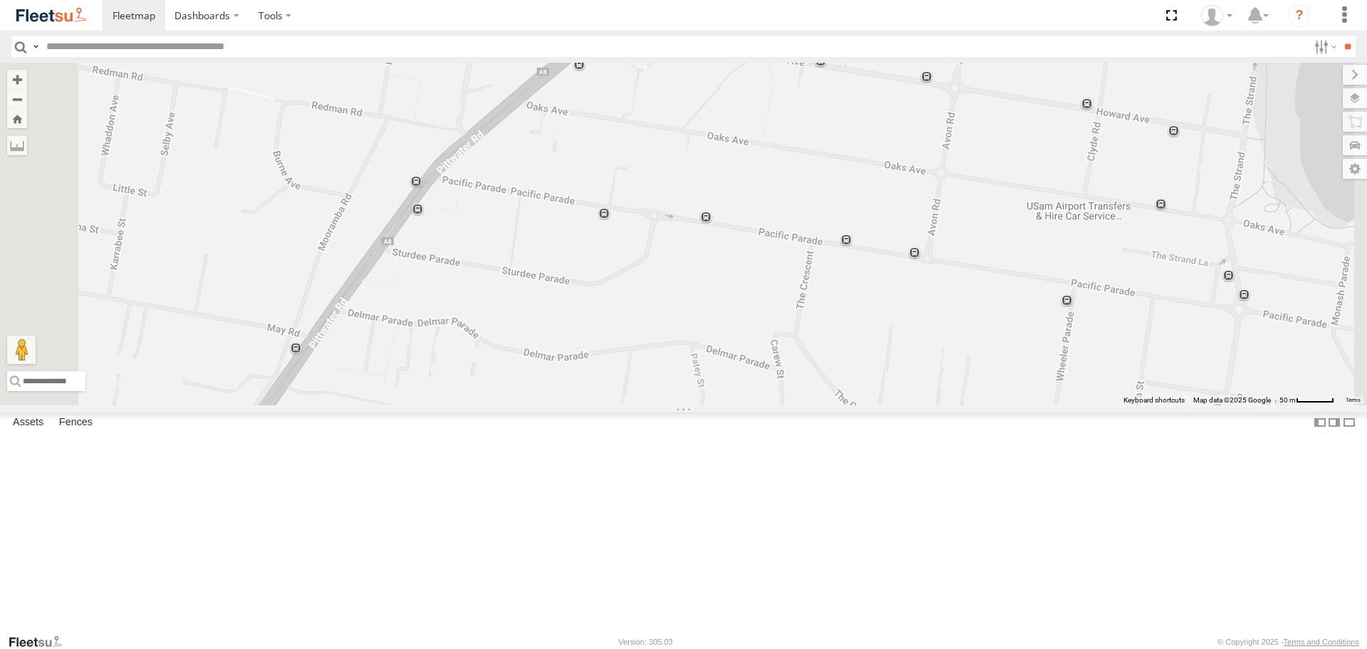
click at [840, 404] on div "Rural (T08 - [PERSON_NAME]) Blacktown #1 (T09 - [PERSON_NAME]) Blacktown #2 (T0…" at bounding box center [683, 234] width 1367 height 342
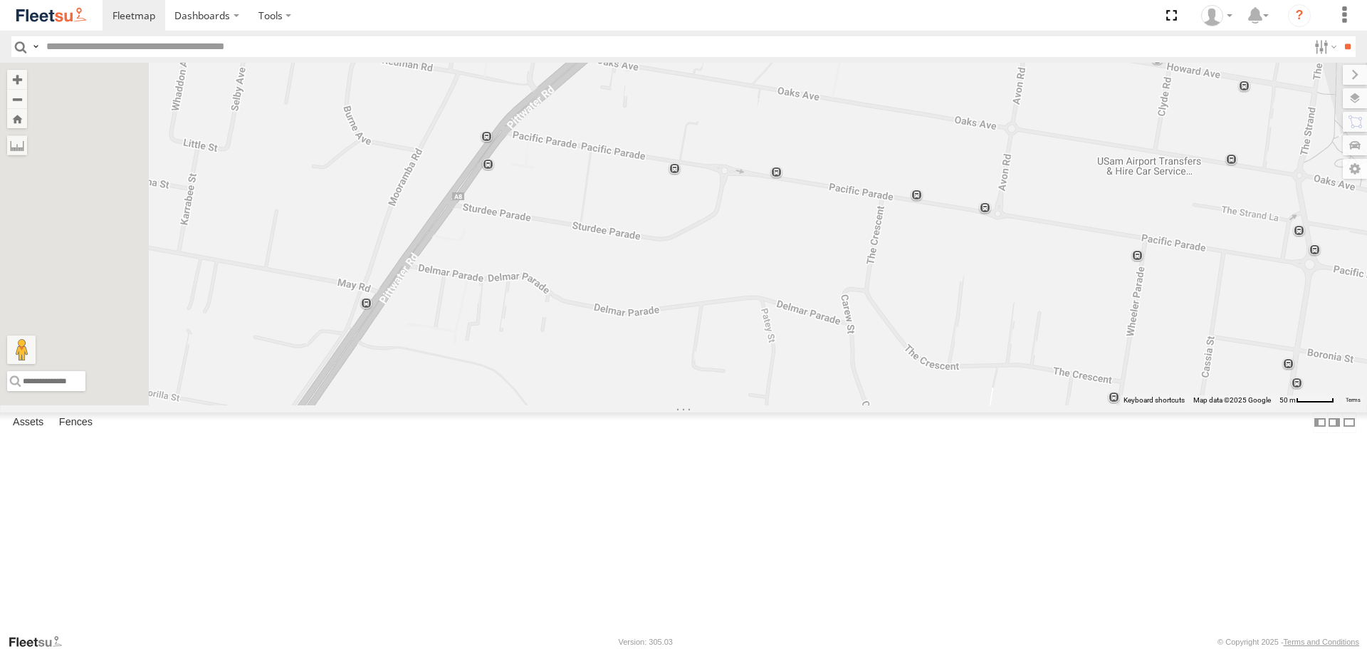
drag, startPoint x: 840, startPoint y: 429, endPoint x: 998, endPoint y: 352, distance: 175.5
click at [997, 352] on div "Rural (T08 - [PERSON_NAME]) Blacktown #1 (T09 - [PERSON_NAME]) Blacktown #2 (T0…" at bounding box center [683, 234] width 1367 height 342
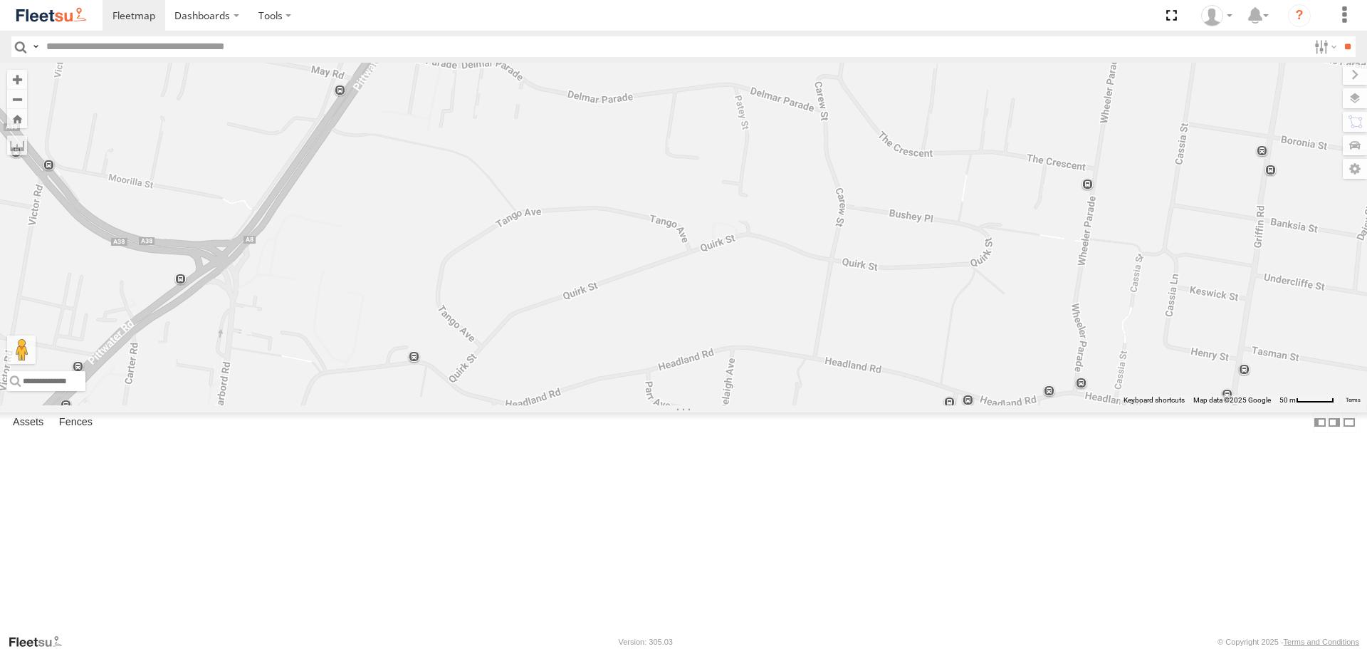
drag, startPoint x: 933, startPoint y: 415, endPoint x: 928, endPoint y: 132, distance: 282.7
click at [823, 187] on div "Rural (T08 - [PERSON_NAME]) Blacktown #1 (T09 - [PERSON_NAME]) Blacktown #2 (T0…" at bounding box center [683, 234] width 1367 height 342
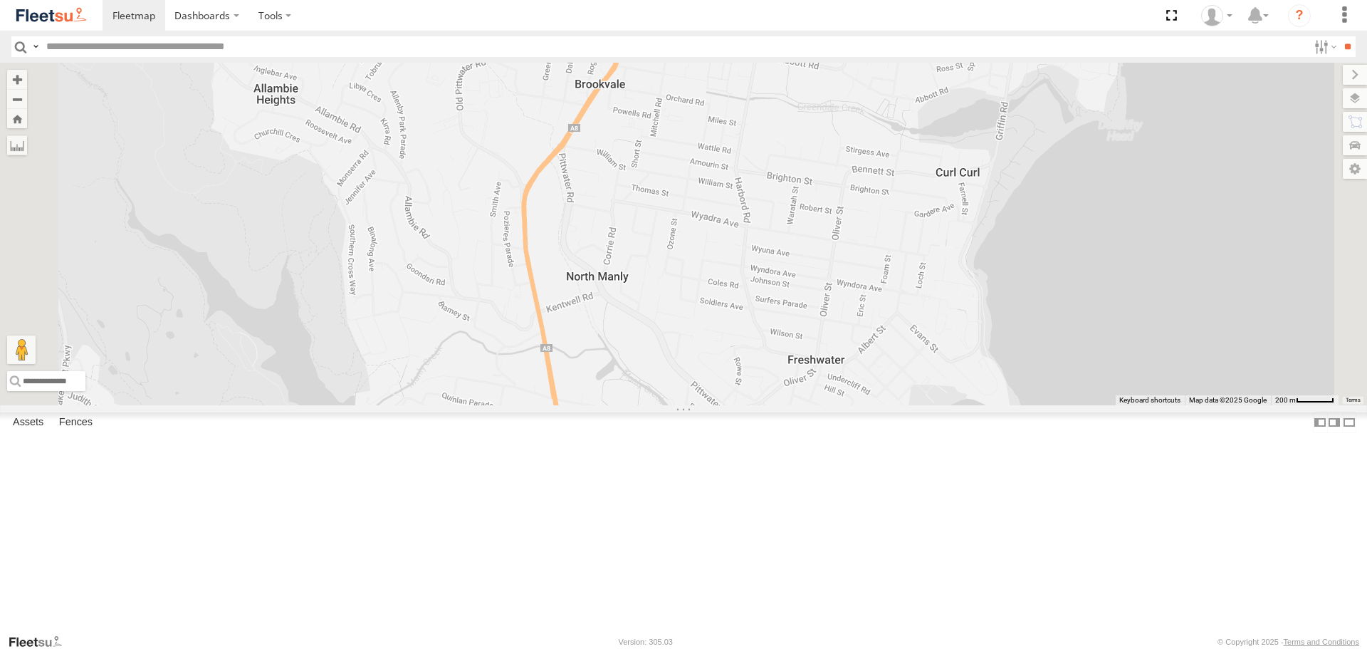
drag, startPoint x: 987, startPoint y: 421, endPoint x: 1059, endPoint y: 208, distance: 224.7
click at [1057, 213] on div "Rural (T08 - [PERSON_NAME]) Blacktown #1 (T09 - [PERSON_NAME]) Blacktown #2 (T0…" at bounding box center [683, 234] width 1367 height 342
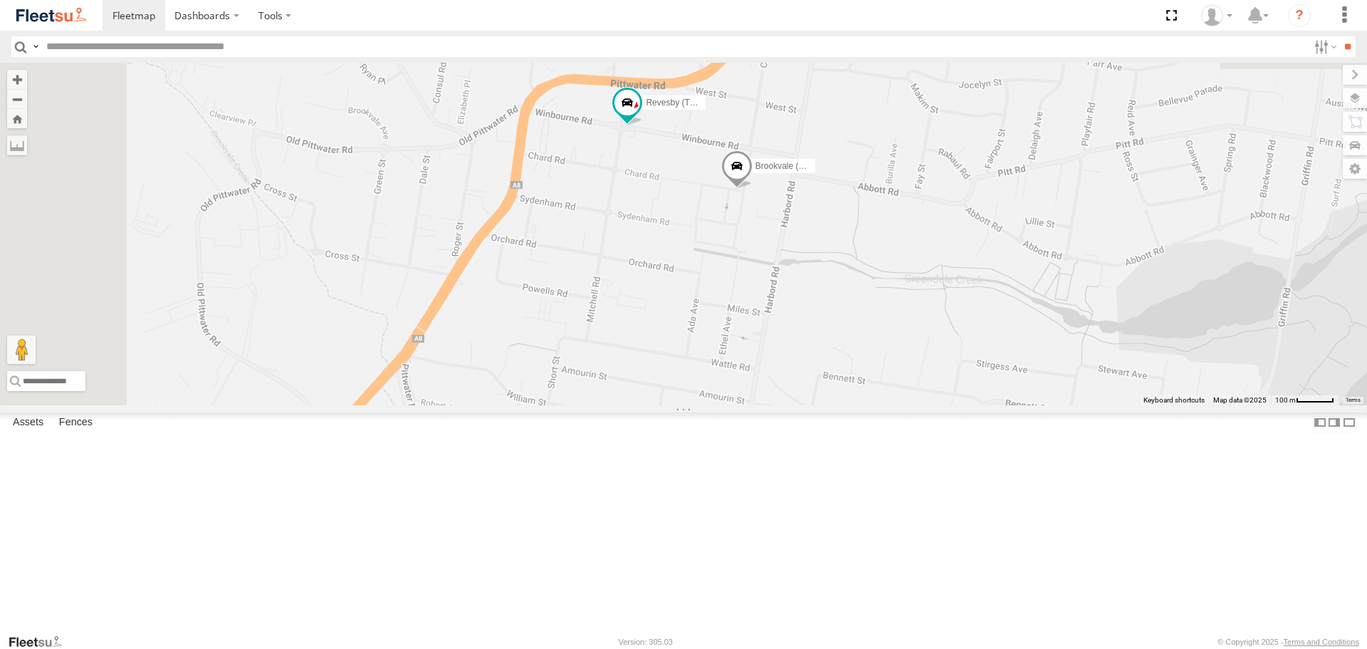
drag, startPoint x: 984, startPoint y: 159, endPoint x: 1046, endPoint y: 339, distance: 189.8
click at [1046, 339] on div "Rural (T08 - [PERSON_NAME]) Blacktown #1 (T09 - [PERSON_NAME]) Blacktown #2 (T0…" at bounding box center [683, 234] width 1367 height 342
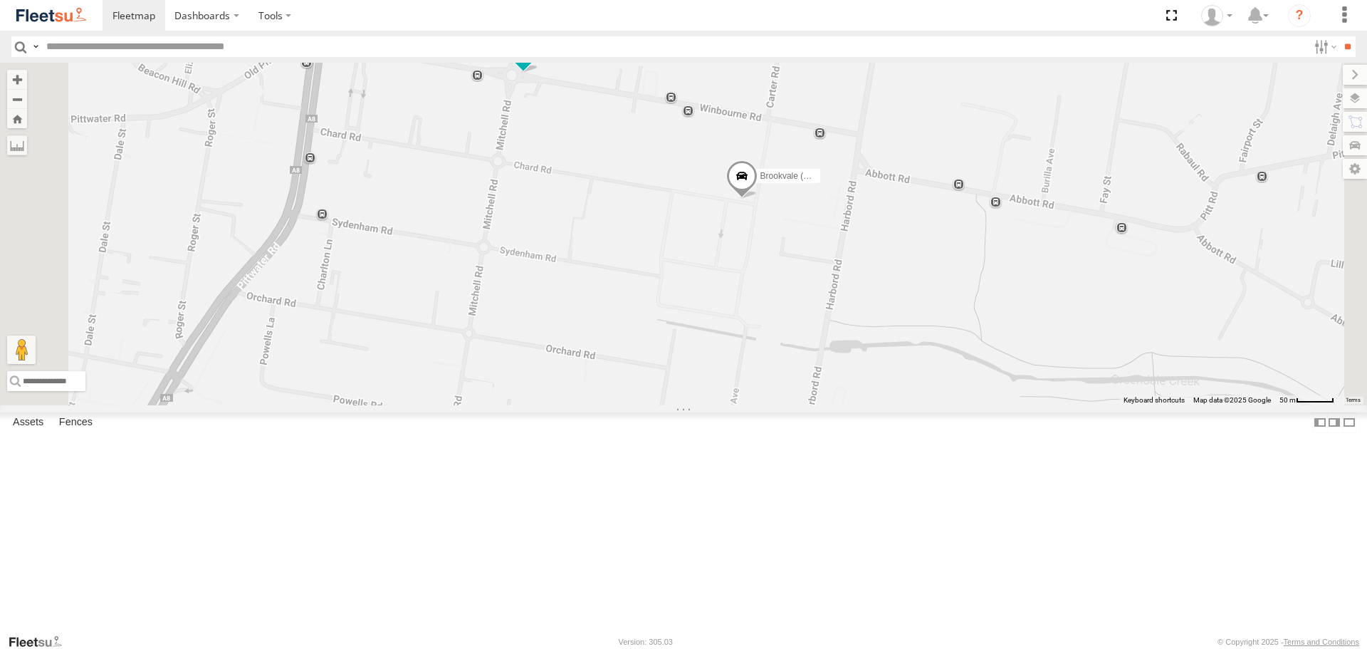
drag, startPoint x: 996, startPoint y: 293, endPoint x: 1123, endPoint y: 324, distance: 130.4
click at [1123, 324] on div "Rural (T08 - [PERSON_NAME]) Blacktown #1 (T09 - [PERSON_NAME]) Blacktown #2 (T0…" at bounding box center [683, 234] width 1367 height 342
click at [866, 227] on div "Rural (T08 - [PERSON_NAME]) Blacktown #1 (T09 - [PERSON_NAME]) Blacktown #2 (T0…" at bounding box center [683, 234] width 1367 height 342
